Goal: Task Accomplishment & Management: Manage account settings

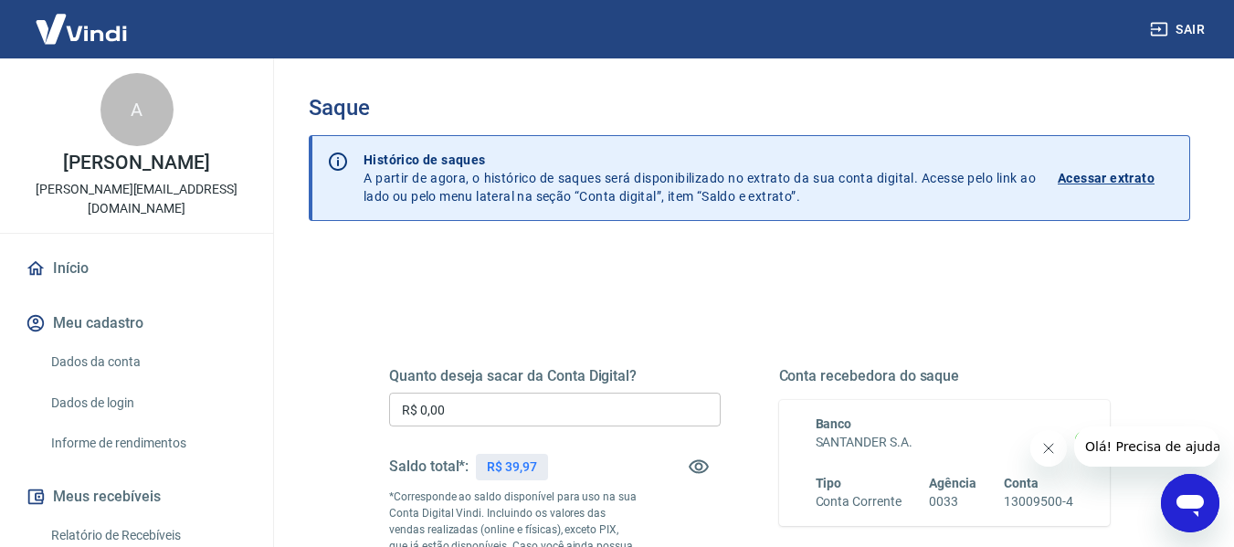
click at [554, 415] on input "R$ 0,00" at bounding box center [555, 410] width 332 height 34
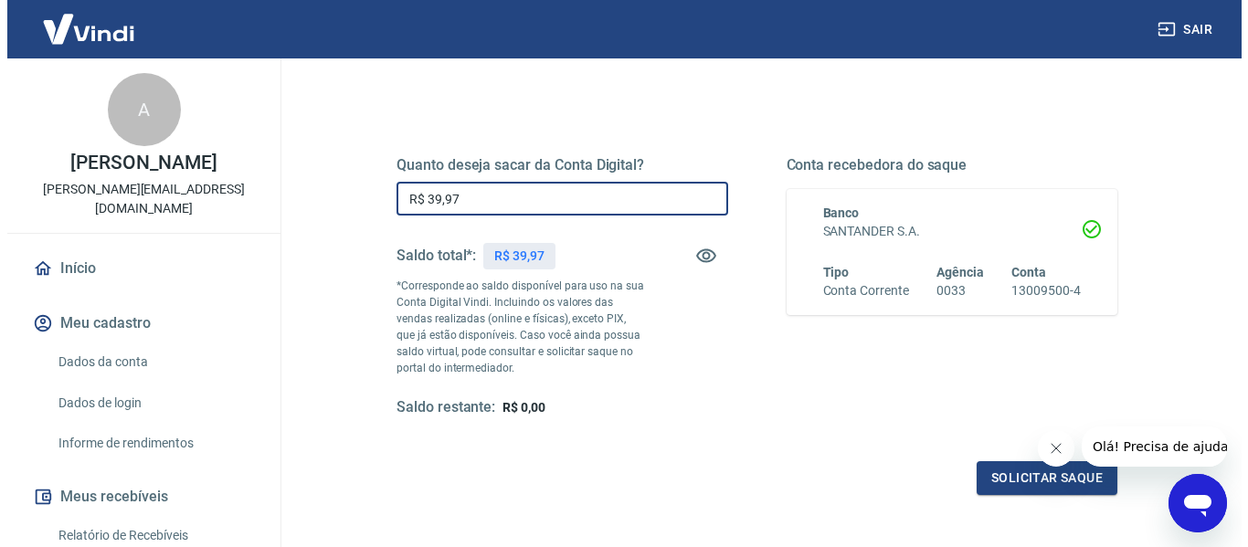
scroll to position [365, 0]
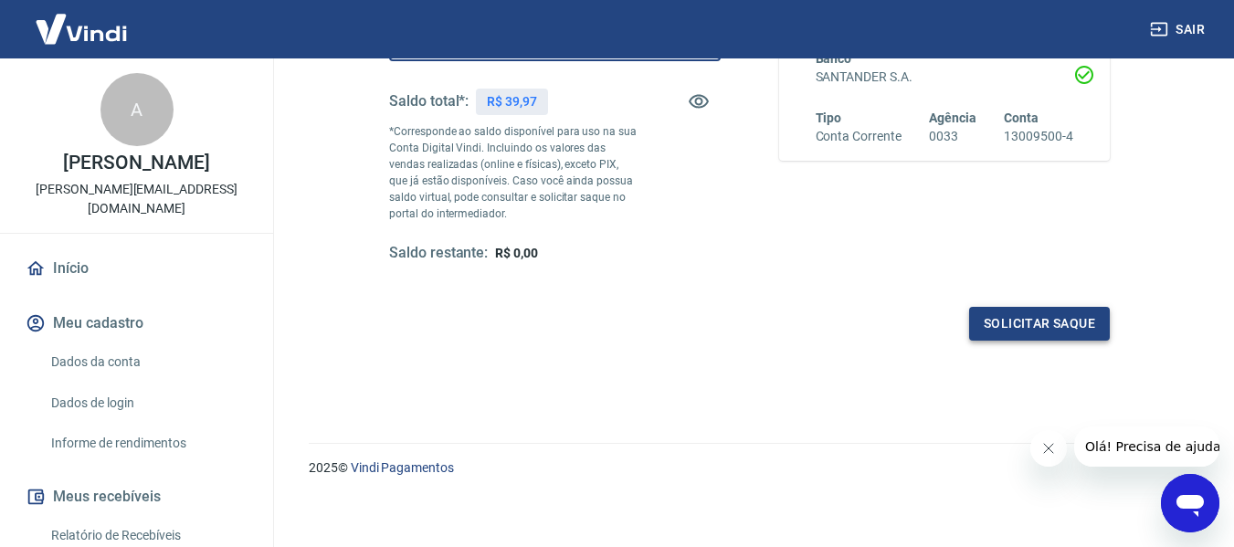
type input "R$ 39,97"
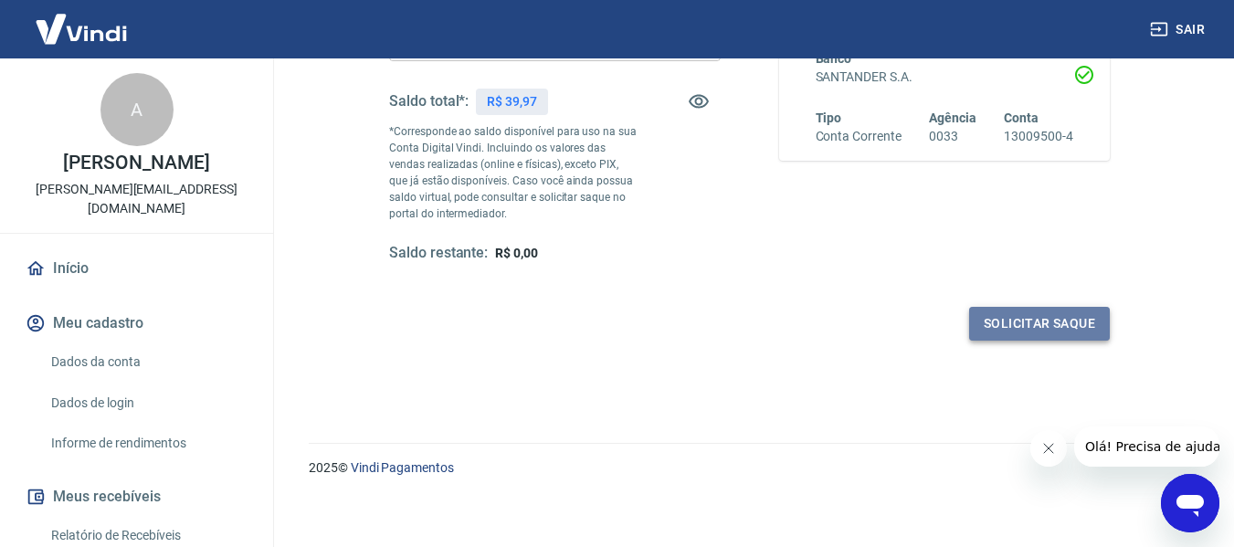
click at [1032, 316] on button "Solicitar saque" at bounding box center [1039, 324] width 141 height 34
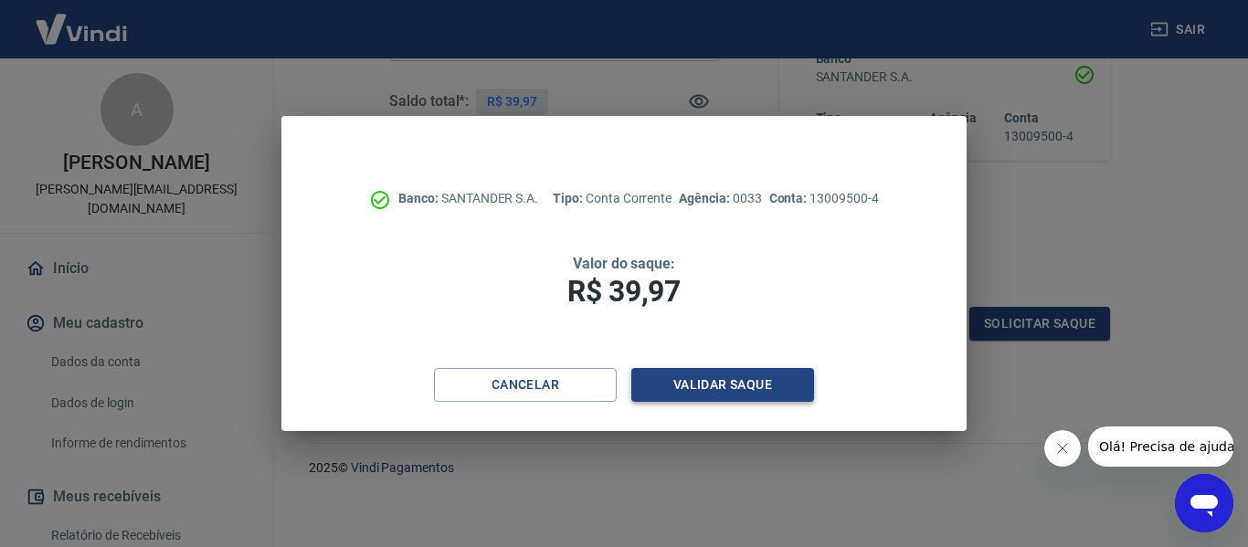
click at [805, 383] on button "Validar saque" at bounding box center [722, 385] width 183 height 34
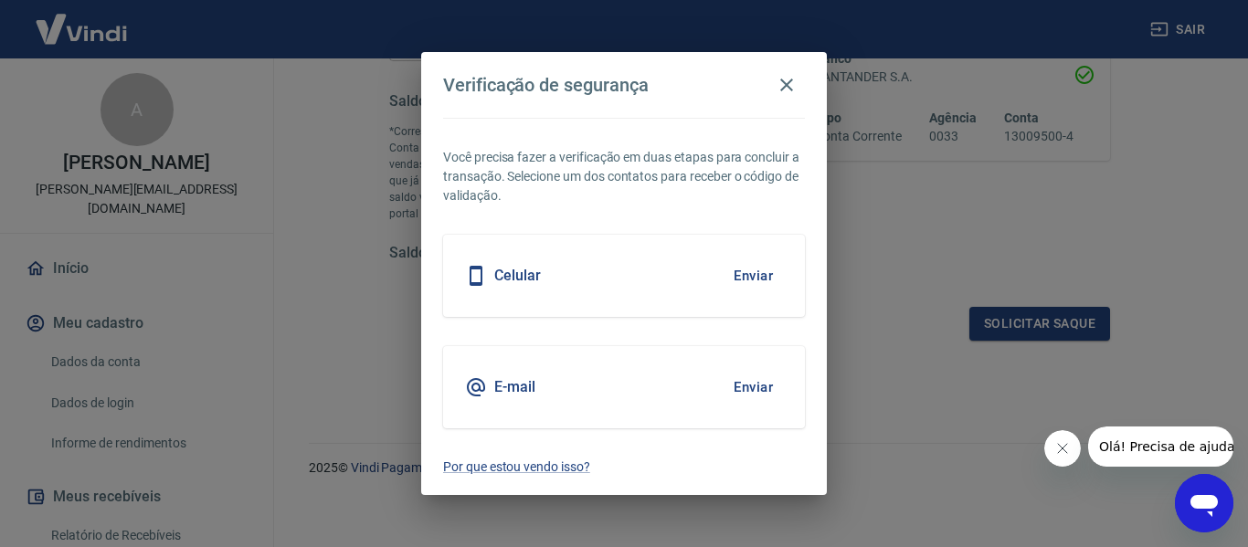
click at [760, 272] on button "Enviar" at bounding box center [752, 276] width 59 height 38
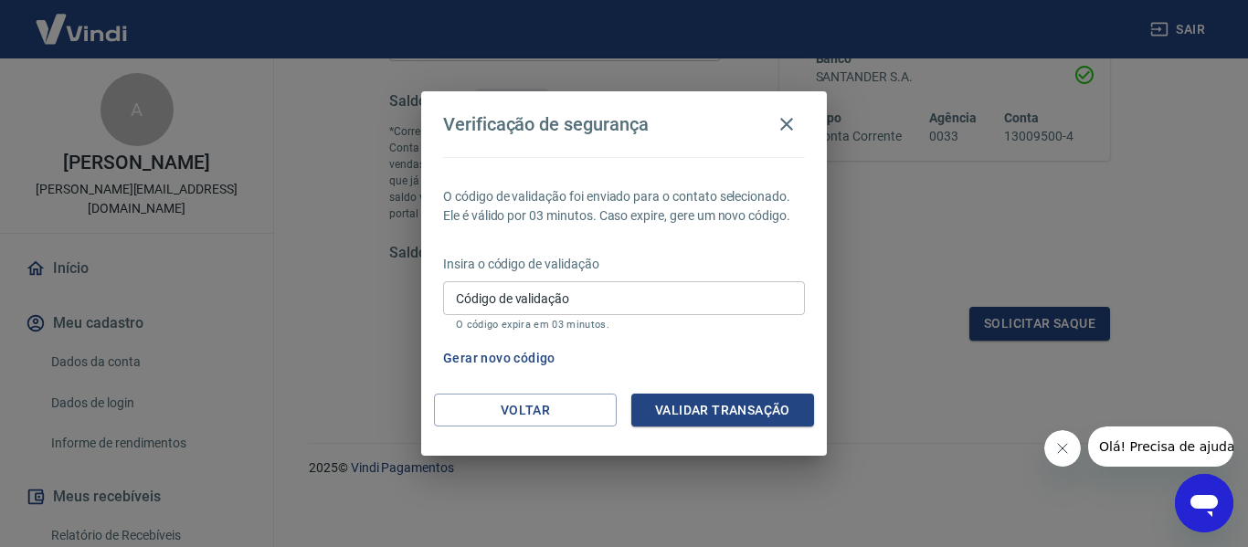
click at [534, 359] on button "Gerar novo código" at bounding box center [499, 359] width 127 height 34
click at [545, 408] on button "Voltar" at bounding box center [525, 411] width 183 height 34
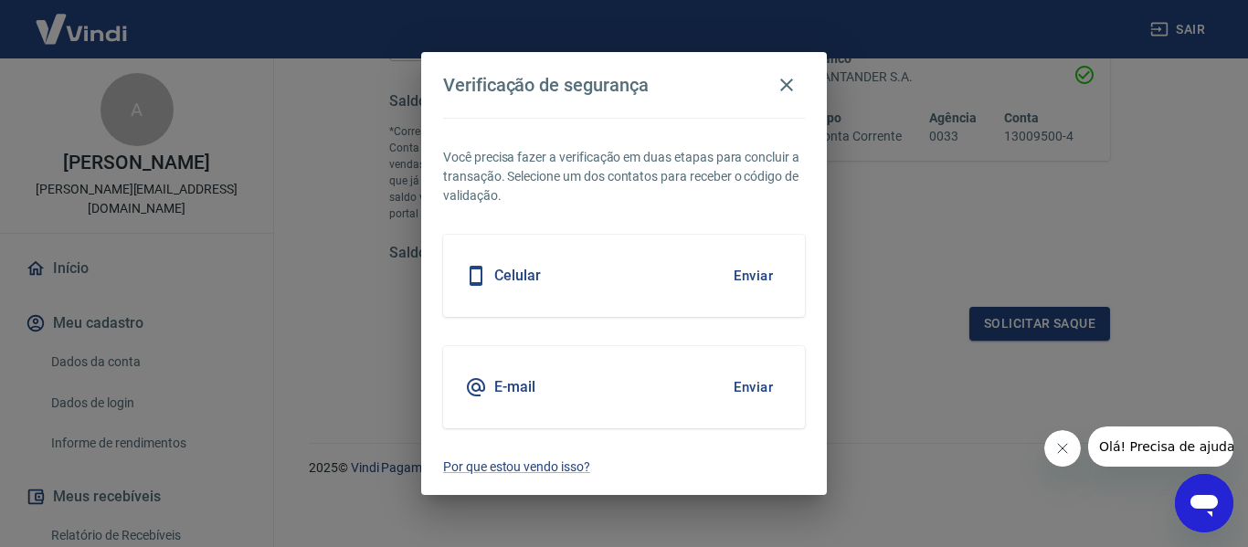
click at [550, 391] on div "E-mail Enviar" at bounding box center [624, 387] width 362 height 82
click at [749, 381] on button "Enviar" at bounding box center [752, 387] width 59 height 38
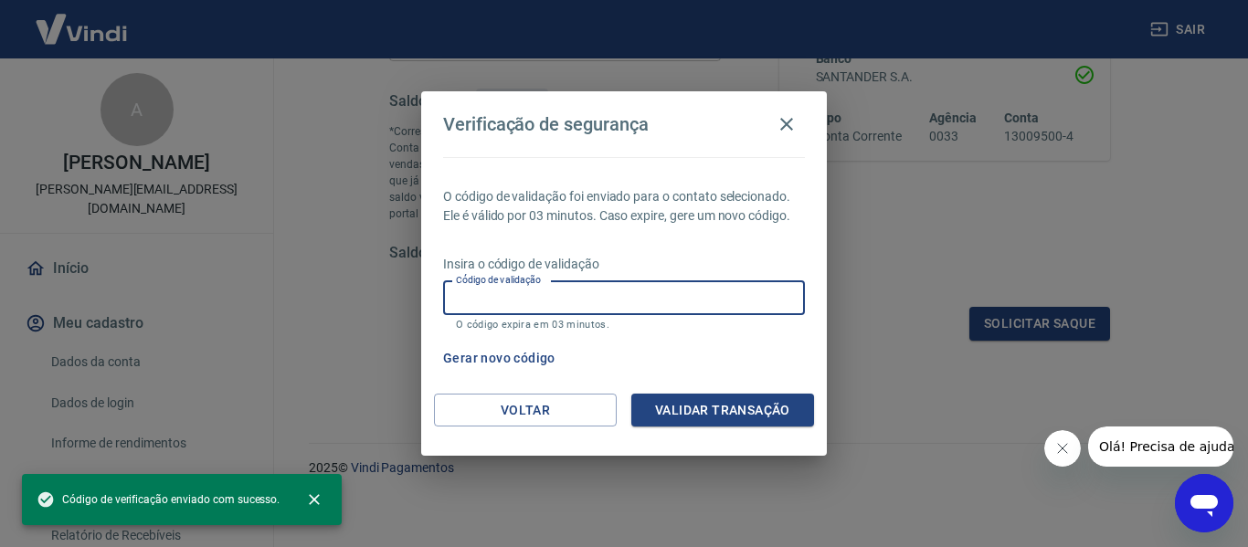
click at [598, 305] on input "Código de validação" at bounding box center [624, 298] width 362 height 34
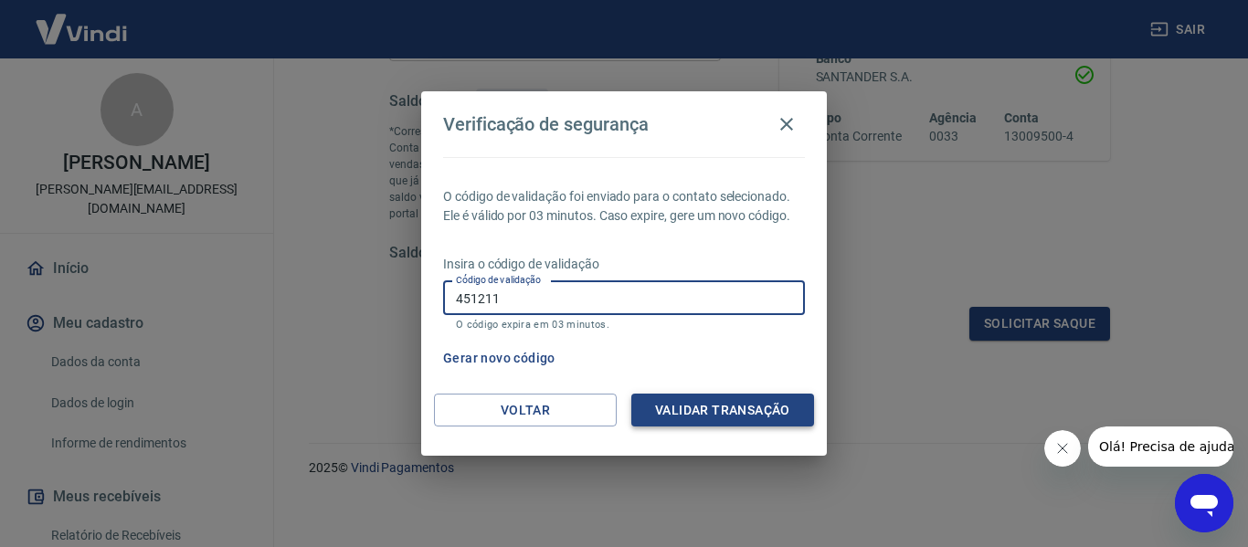
type input "451211"
click at [700, 403] on button "Validar transação" at bounding box center [722, 411] width 183 height 34
